Goal: Task Accomplishment & Management: Use online tool/utility

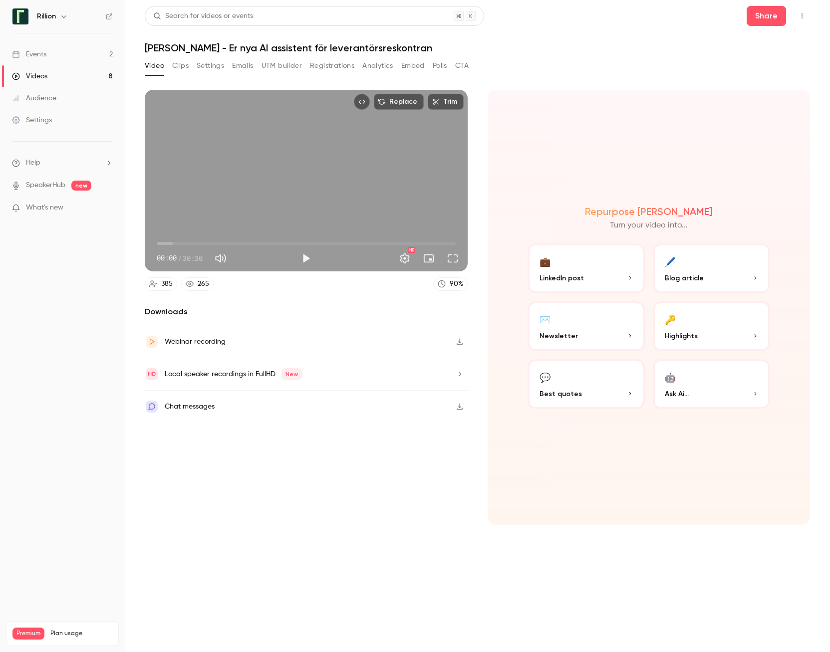
click at [458, 340] on icon "button" at bounding box center [460, 341] width 8 height 7
click at [199, 338] on div "Webinar recording" at bounding box center [195, 342] width 61 height 12
click at [498, 40] on header "Search for videos or events Share [PERSON_NAME] - Er nya AI assistent för lever…" at bounding box center [477, 30] width 665 height 48
click at [247, 67] on button "Emails" at bounding box center [242, 66] width 21 height 16
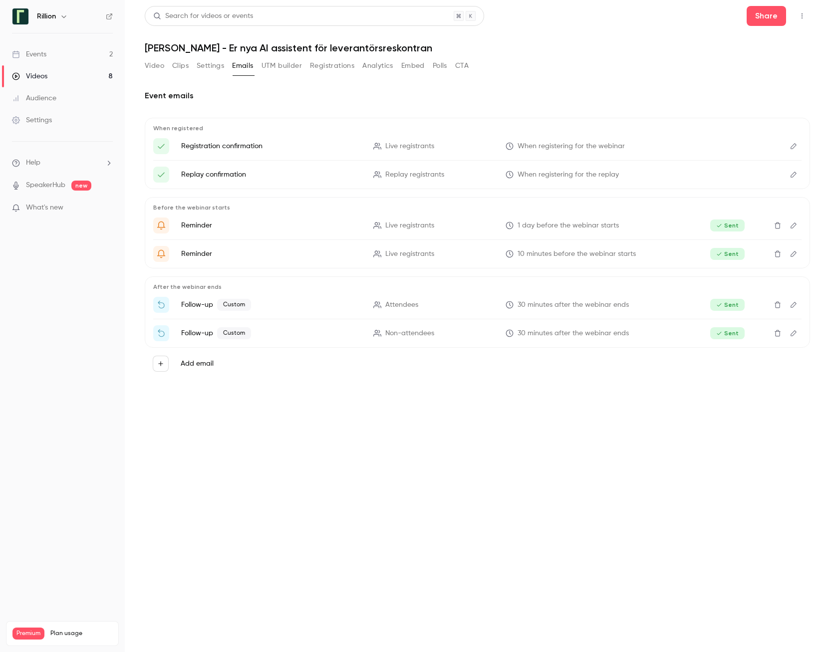
click at [156, 68] on button "Video" at bounding box center [154, 66] width 19 height 16
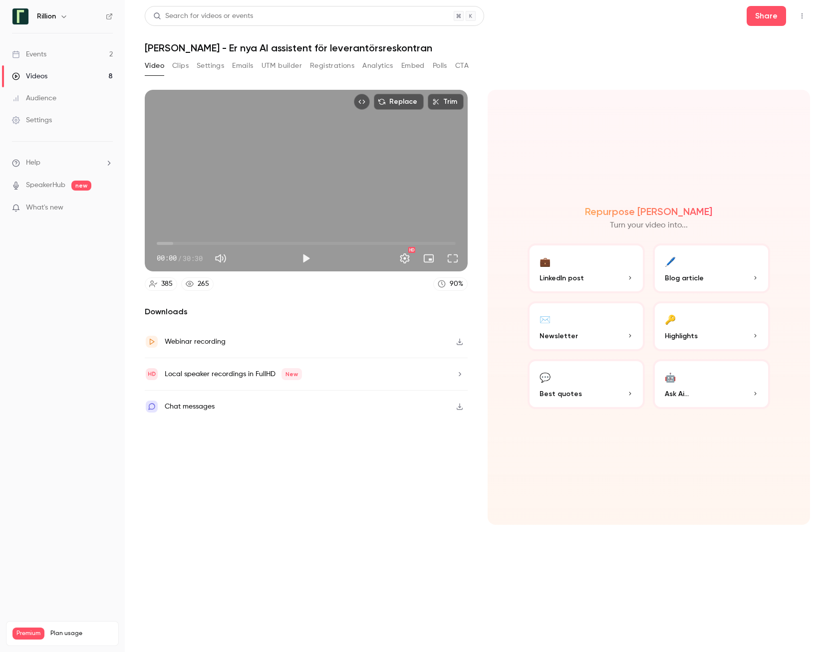
click at [575, 328] on button "✉️ Newsletter" at bounding box center [586, 327] width 117 height 50
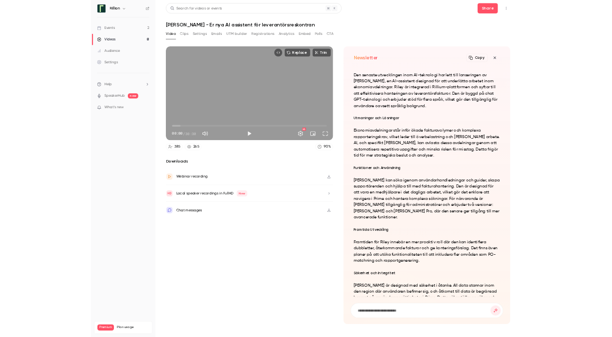
scroll to position [-132, 0]
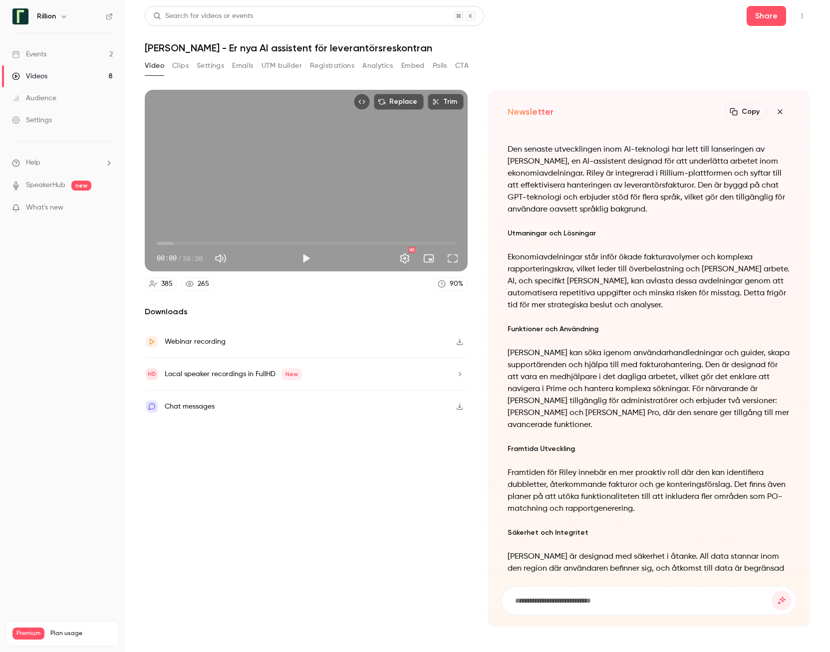
click at [187, 340] on div "Webinar recording" at bounding box center [195, 342] width 61 height 12
drag, startPoint x: 245, startPoint y: 63, endPoint x: 255, endPoint y: 63, distance: 10.5
click at [245, 63] on button "Emails" at bounding box center [242, 66] width 21 height 16
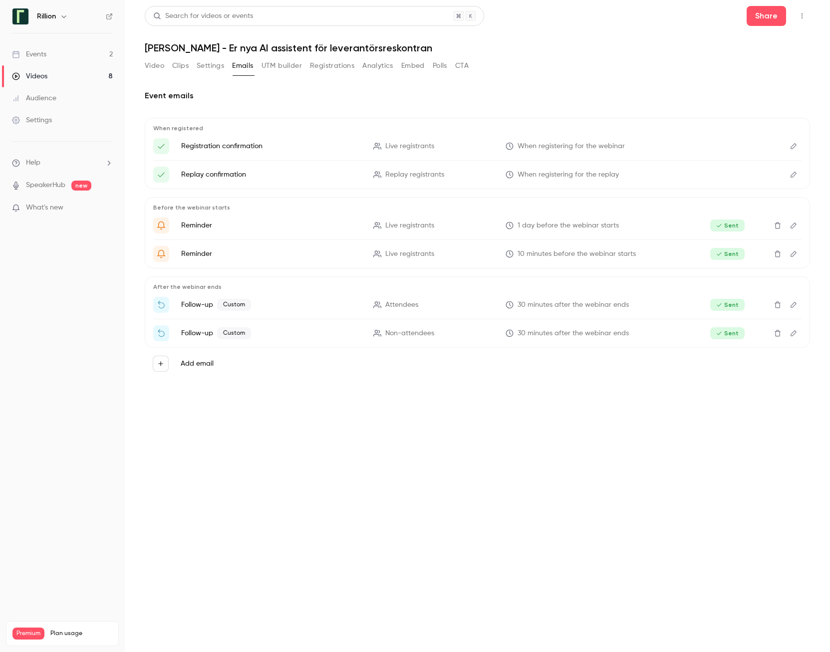
click at [794, 305] on icon "Edit" at bounding box center [794, 305] width 8 height 7
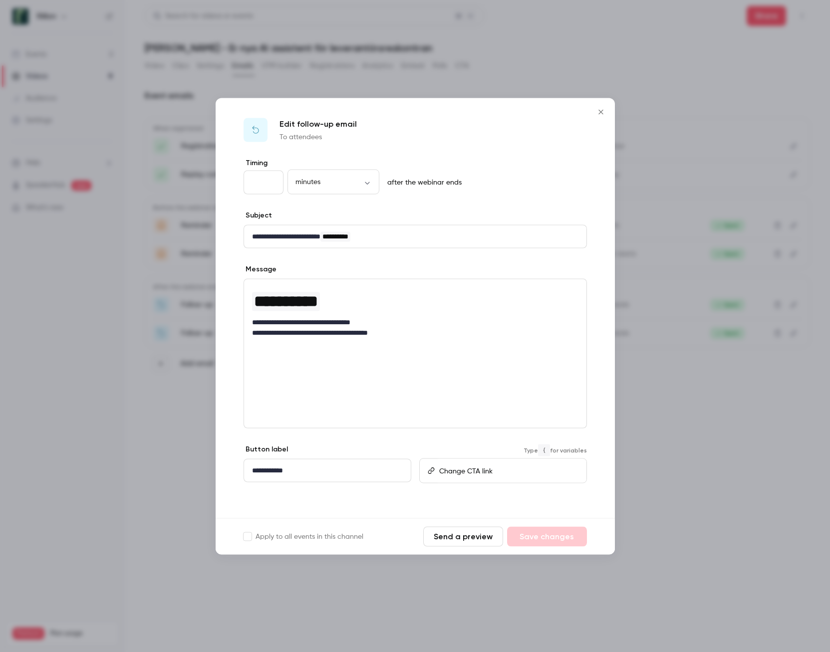
click at [458, 469] on p "editor" at bounding box center [508, 470] width 139 height 10
click at [461, 447] on div "Type { for variables" at bounding box center [503, 471] width 168 height 54
click at [601, 112] on icon "Close" at bounding box center [601, 111] width 4 height 4
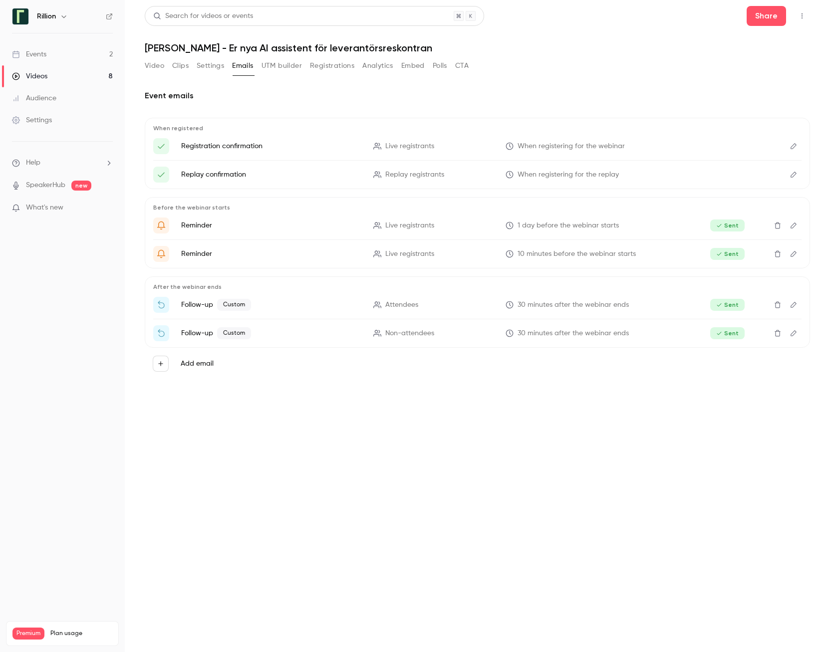
click at [804, 15] on icon "Top Bar Actions" at bounding box center [802, 15] width 8 height 7
click at [628, 79] on div at bounding box center [415, 326] width 830 height 652
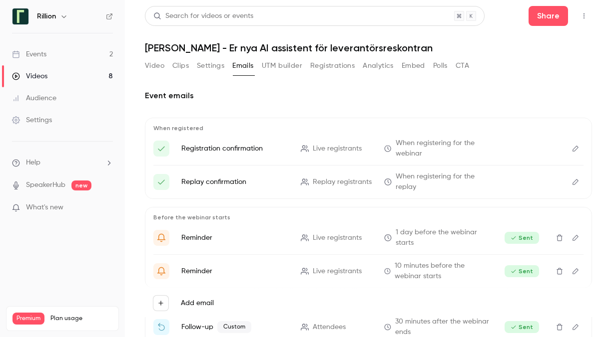
click at [38, 55] on div "Events" at bounding box center [29, 54] width 34 height 10
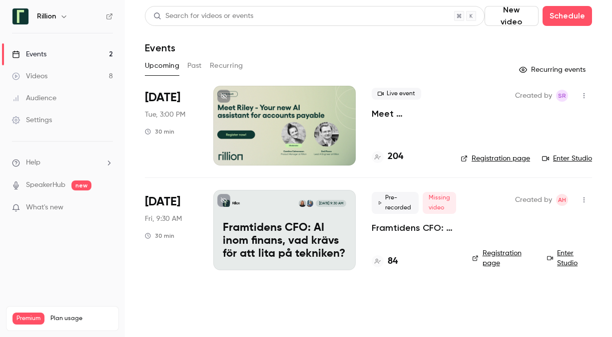
click at [338, 108] on div at bounding box center [284, 126] width 142 height 80
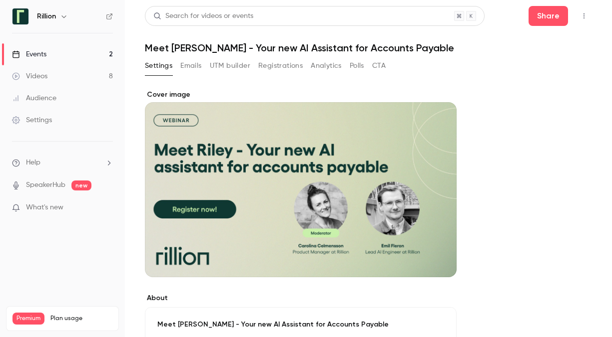
click at [583, 14] on icon "button" at bounding box center [583, 15] width 1 height 5
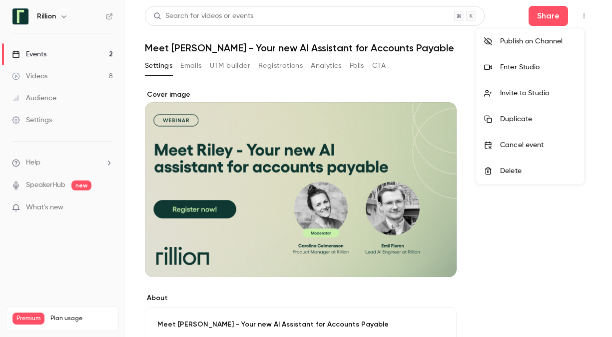
click at [513, 95] on div "Invite to Studio" at bounding box center [538, 93] width 76 height 10
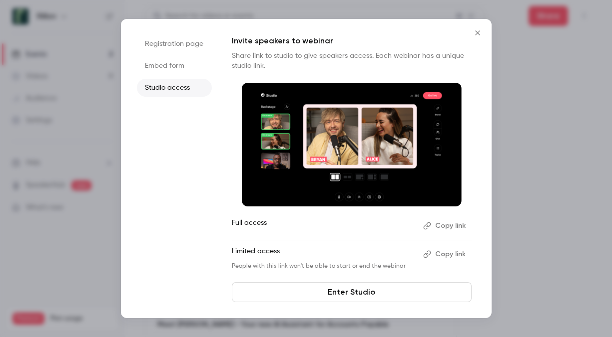
click at [448, 225] on button "Copy link" at bounding box center [445, 226] width 52 height 16
click at [477, 33] on icon "Close" at bounding box center [477, 33] width 12 height 8
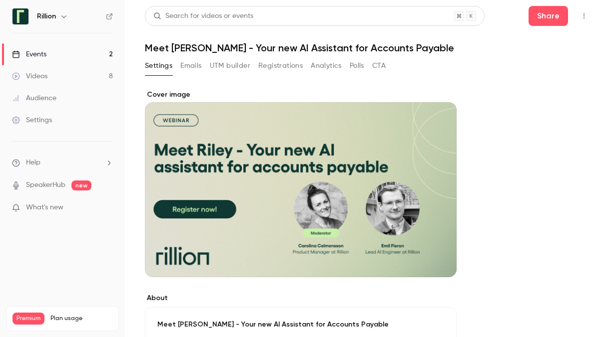
click at [580, 16] on icon "button" at bounding box center [584, 15] width 8 height 7
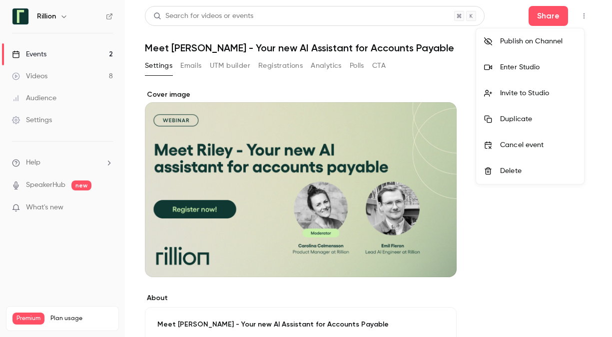
click at [521, 65] on div "Enter Studio" at bounding box center [538, 67] width 76 height 10
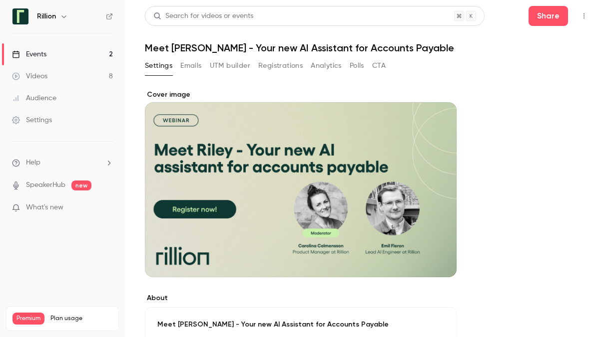
click at [38, 52] on div "Events" at bounding box center [29, 54] width 34 height 10
